Goal: Task Accomplishment & Management: Use online tool/utility

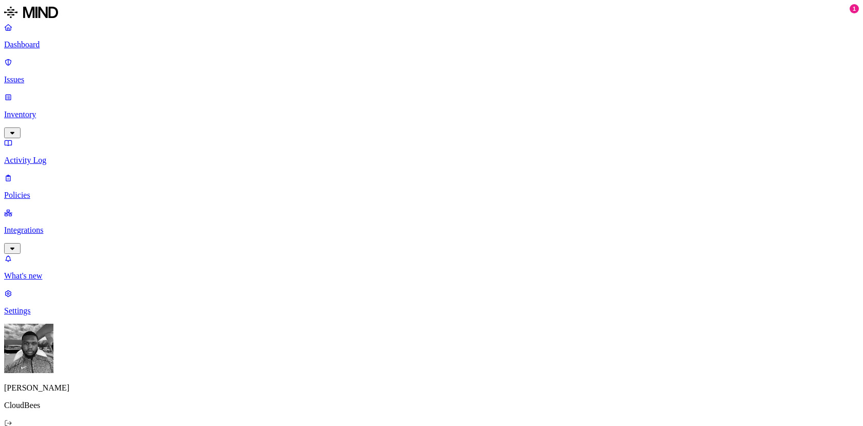
click at [26, 226] on p "Integrations" at bounding box center [431, 230] width 855 height 9
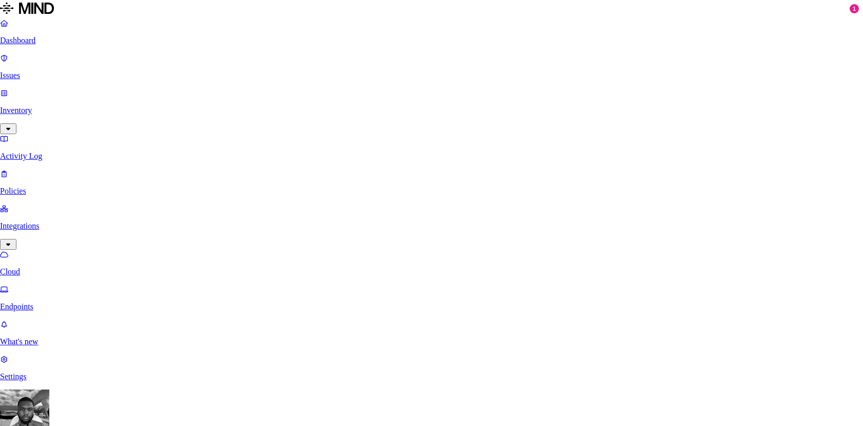
scroll to position [354, 0]
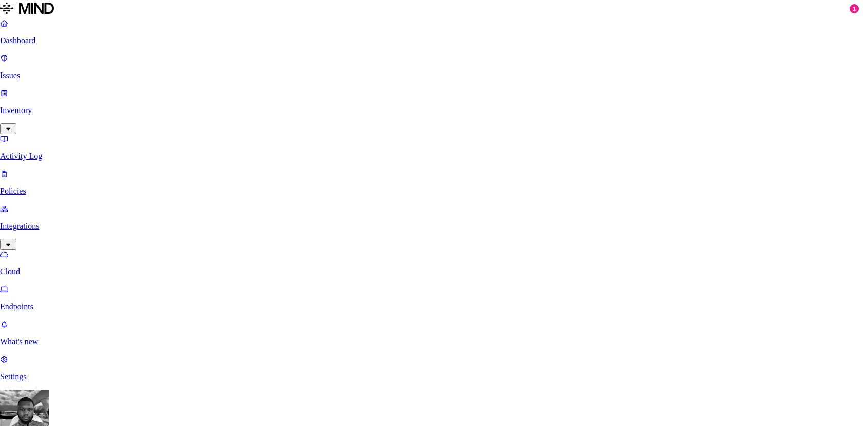
scroll to position [354, 0]
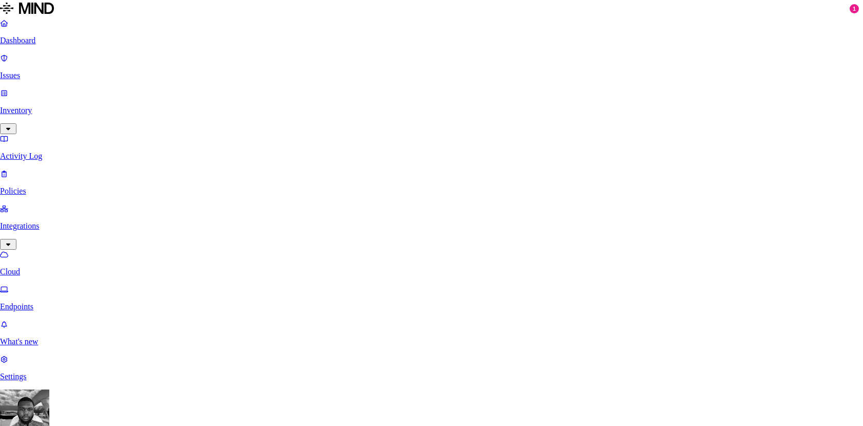
scroll to position [31, 0]
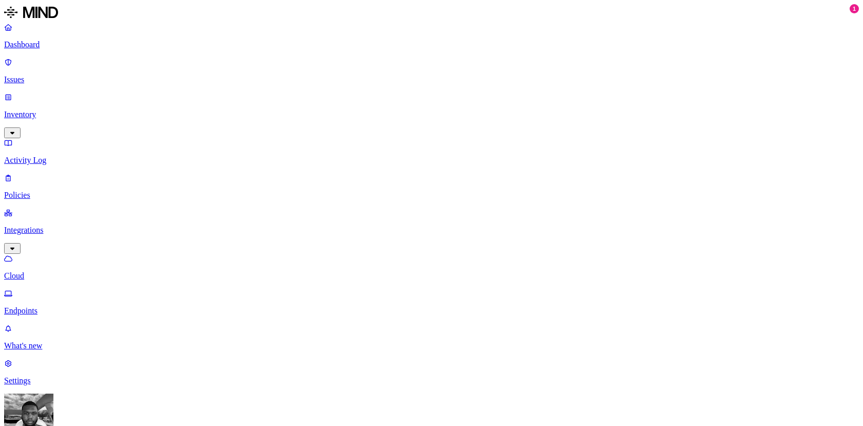
click at [44, 75] on p "Issues" at bounding box center [431, 79] width 855 height 9
